Goal: Task Accomplishment & Management: Use online tool/utility

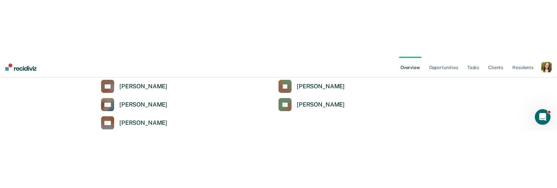
scroll to position [207, 0]
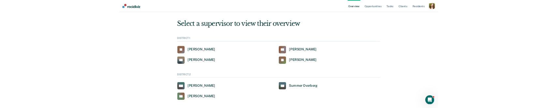
scroll to position [0, 0]
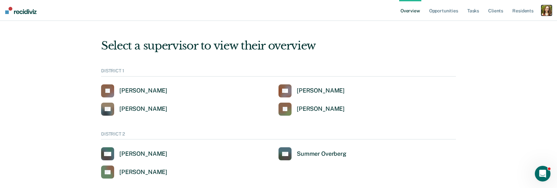
click at [551, 7] on div "button" at bounding box center [547, 10] width 10 height 10
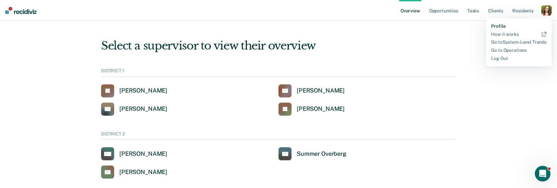
click at [502, 26] on link "Profile" at bounding box center [518, 26] width 55 height 6
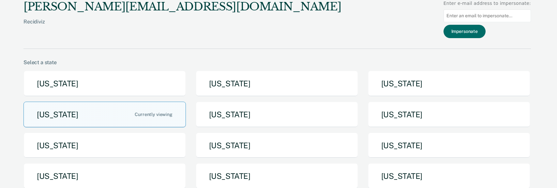
click at [488, 15] on input at bounding box center [487, 15] width 87 height 13
paste input "latestLoginDate"
type input "latestLoginDate"
click at [471, 17] on input at bounding box center [487, 15] width 87 height 13
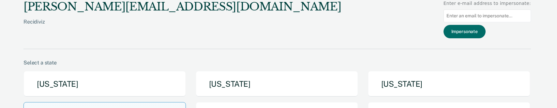
click at [476, 17] on input at bounding box center [487, 15] width 87 height 13
paste input "[EMAIL_ADDRESS][DOMAIN_NAME][US_STATE]"
type input "[EMAIL_ADDRESS][DOMAIN_NAME][US_STATE]"
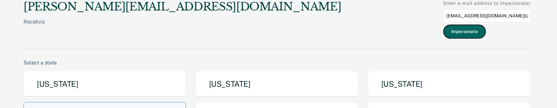
click at [470, 33] on button "Impersonate" at bounding box center [465, 31] width 42 height 13
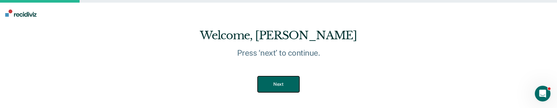
click at [284, 74] on button "Next" at bounding box center [278, 84] width 41 height 16
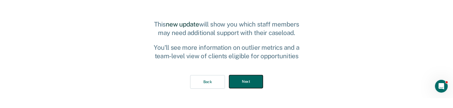
scroll to position [18, 0]
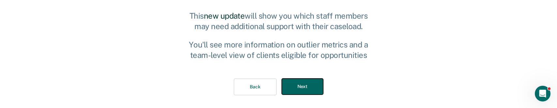
click at [301, 74] on button "Next" at bounding box center [302, 86] width 41 height 16
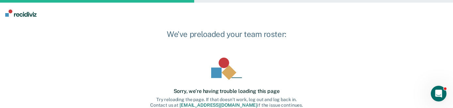
scroll to position [82, 0]
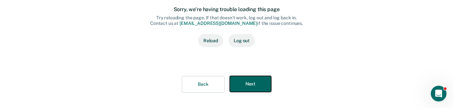
click at [250, 74] on button "Next" at bounding box center [250, 84] width 41 height 16
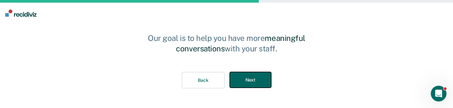
click at [250, 74] on button "Next" at bounding box center [250, 80] width 41 height 16
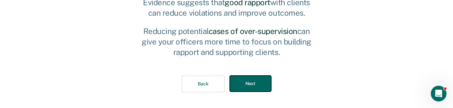
click at [250, 74] on button "Next" at bounding box center [250, 83] width 41 height 16
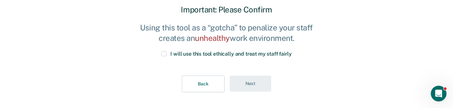
click at [201, 53] on span "I will use this tool ethically and treat my staff fairly" at bounding box center [230, 54] width 121 height 6
click at [292, 51] on input "I will use this tool ethically and treat my staff fairly" at bounding box center [292, 51] width 0 height 0
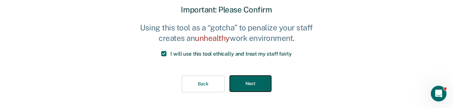
click at [259, 74] on button "Next" at bounding box center [250, 83] width 41 height 16
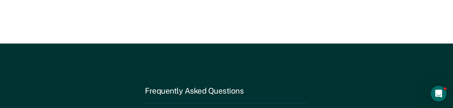
scroll to position [1025, 0]
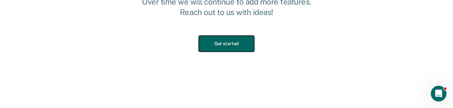
click at [226, 46] on button "Get started" at bounding box center [226, 44] width 55 height 16
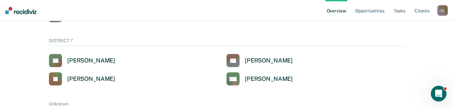
scroll to position [545, 0]
